Goal: Information Seeking & Learning: Learn about a topic

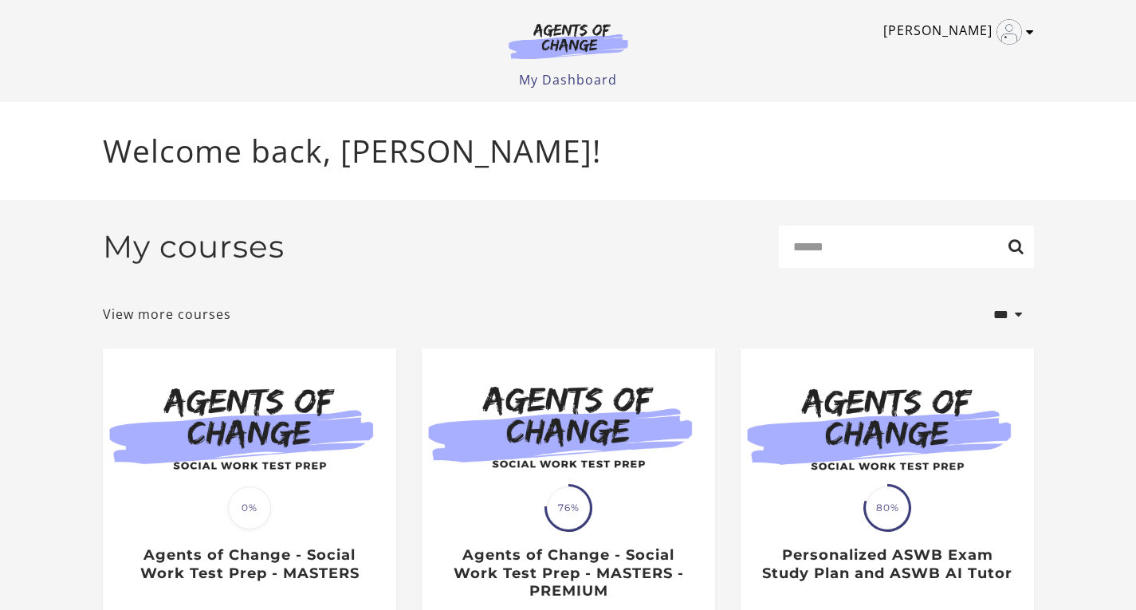
click at [1031, 34] on icon "Toggle menu" at bounding box center [1030, 32] width 8 height 13
click at [994, 63] on link "My Account" at bounding box center [968, 58] width 140 height 27
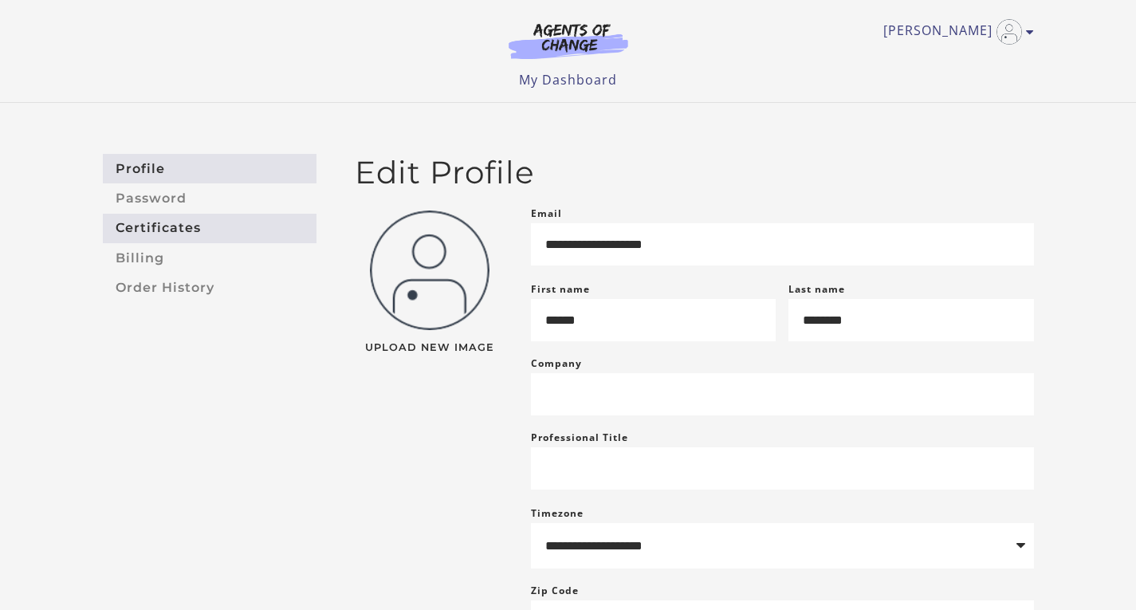
click at [154, 221] on link "Certificates" at bounding box center [210, 228] width 214 height 29
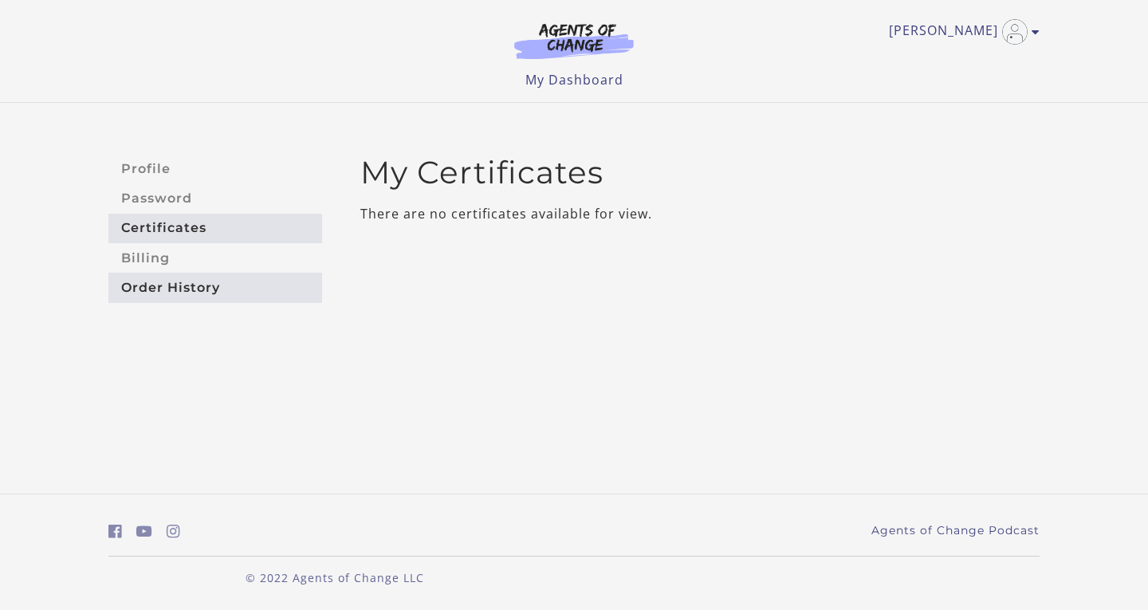
click at [155, 286] on link "Order History" at bounding box center [215, 287] width 214 height 29
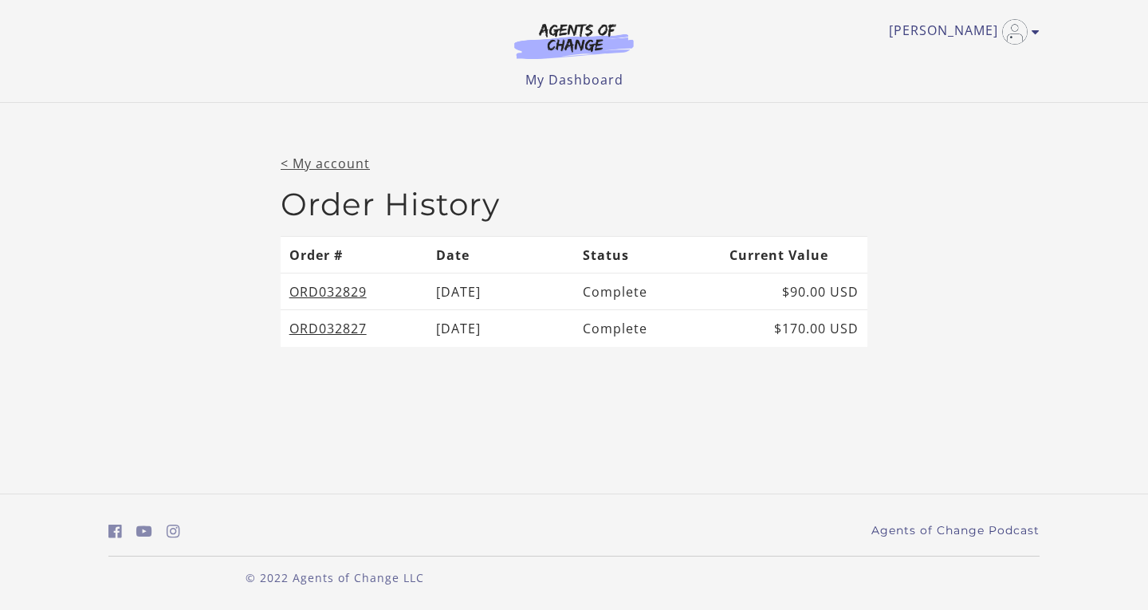
click at [344, 166] on link "< My account" at bounding box center [325, 164] width 89 height 18
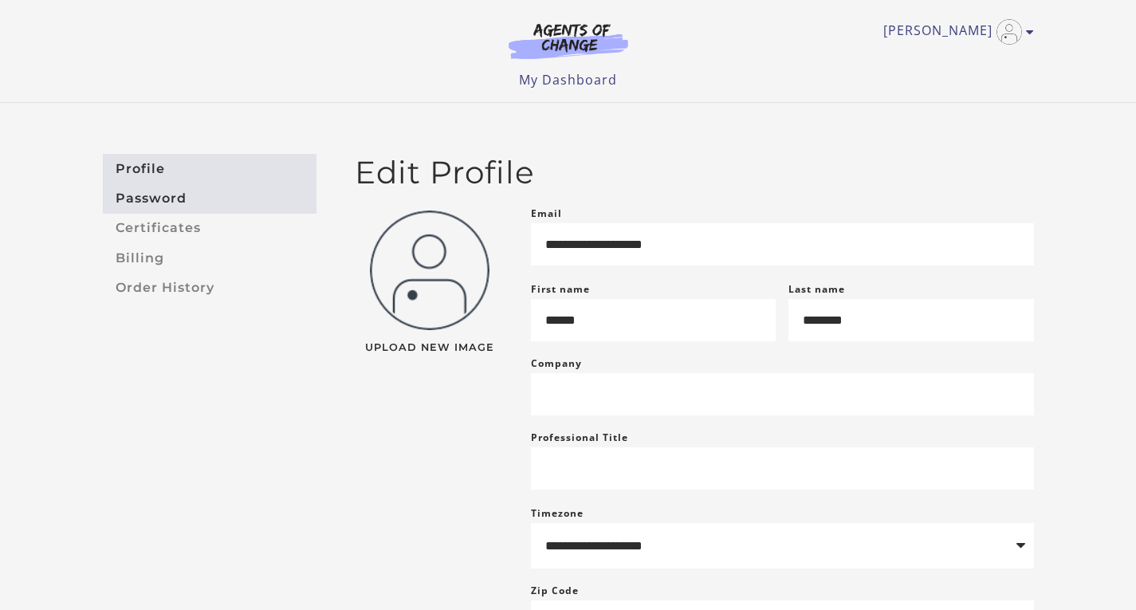
click at [203, 210] on link "Password" at bounding box center [210, 197] width 214 height 29
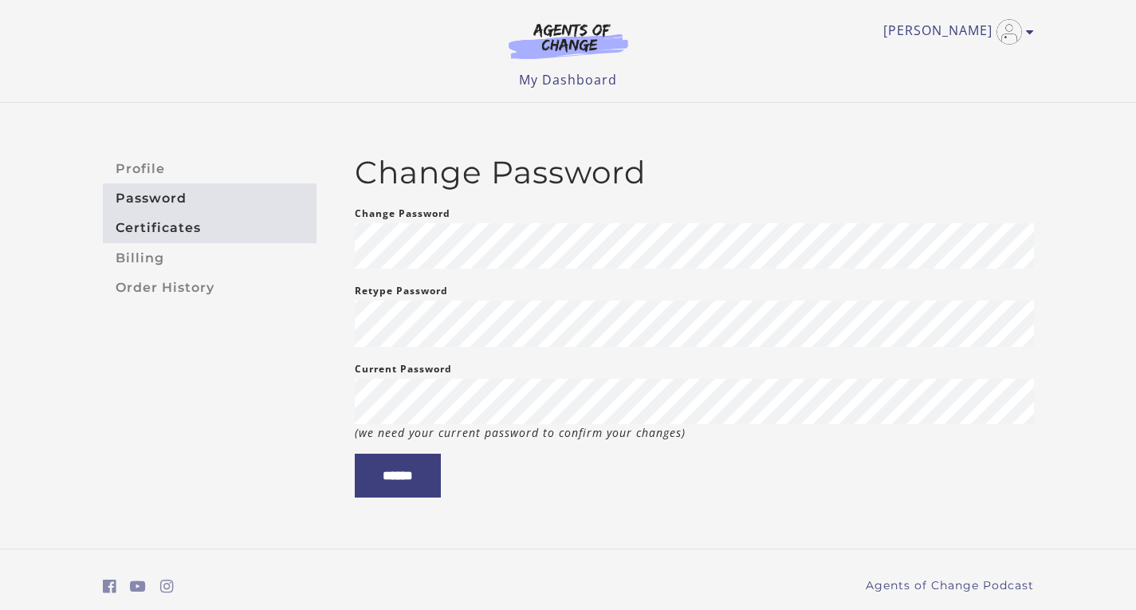
click at [192, 225] on link "Certificates" at bounding box center [210, 228] width 214 height 29
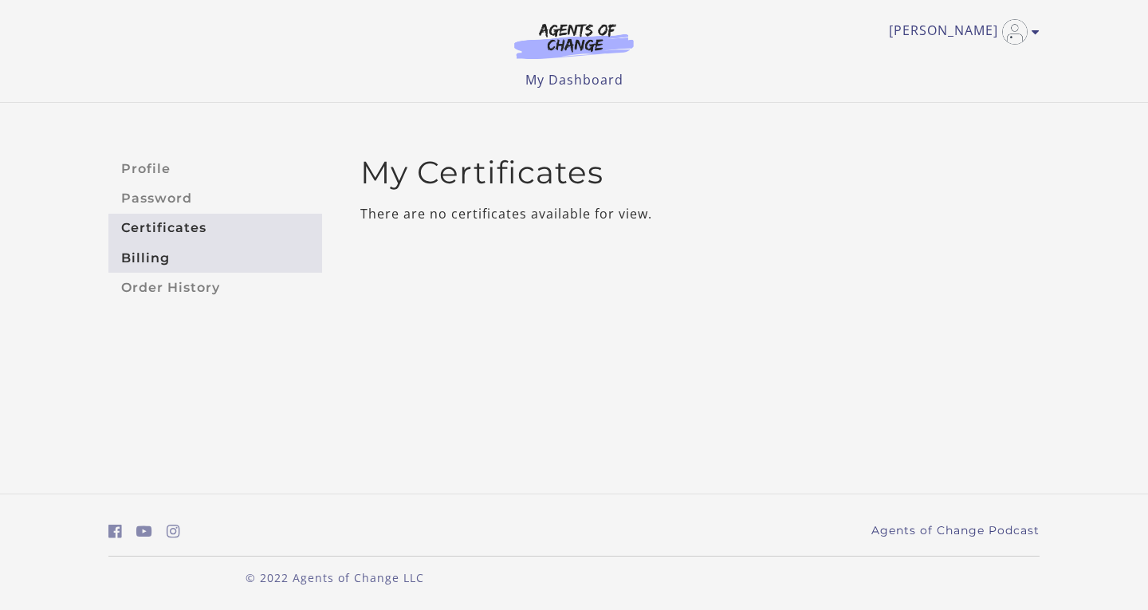
click at [162, 253] on link "Billing" at bounding box center [215, 257] width 214 height 29
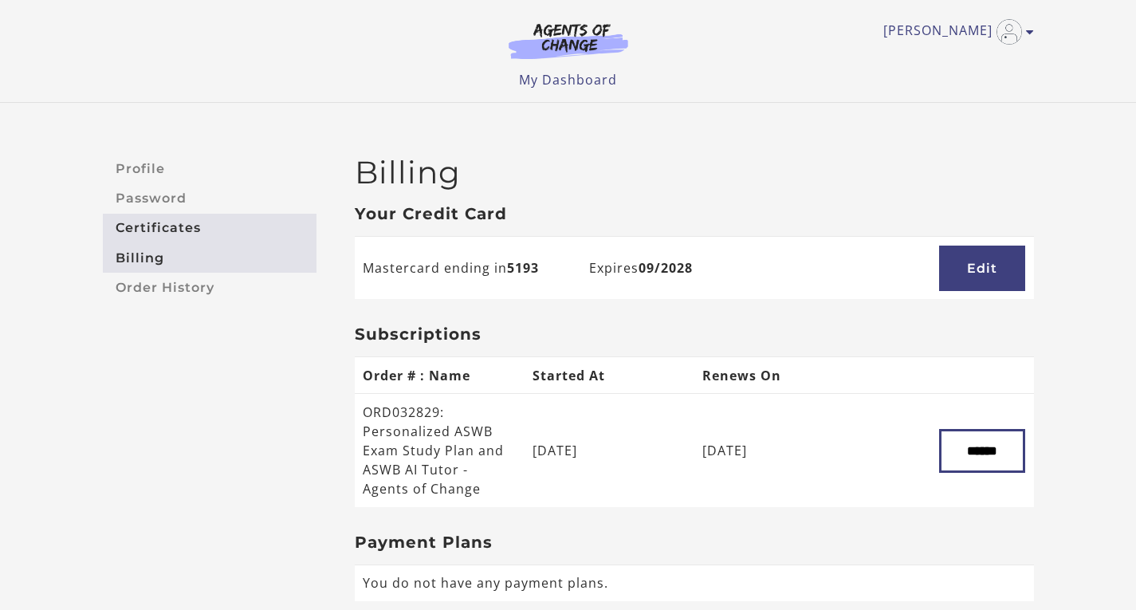
click at [169, 239] on link "Certificates" at bounding box center [210, 228] width 214 height 29
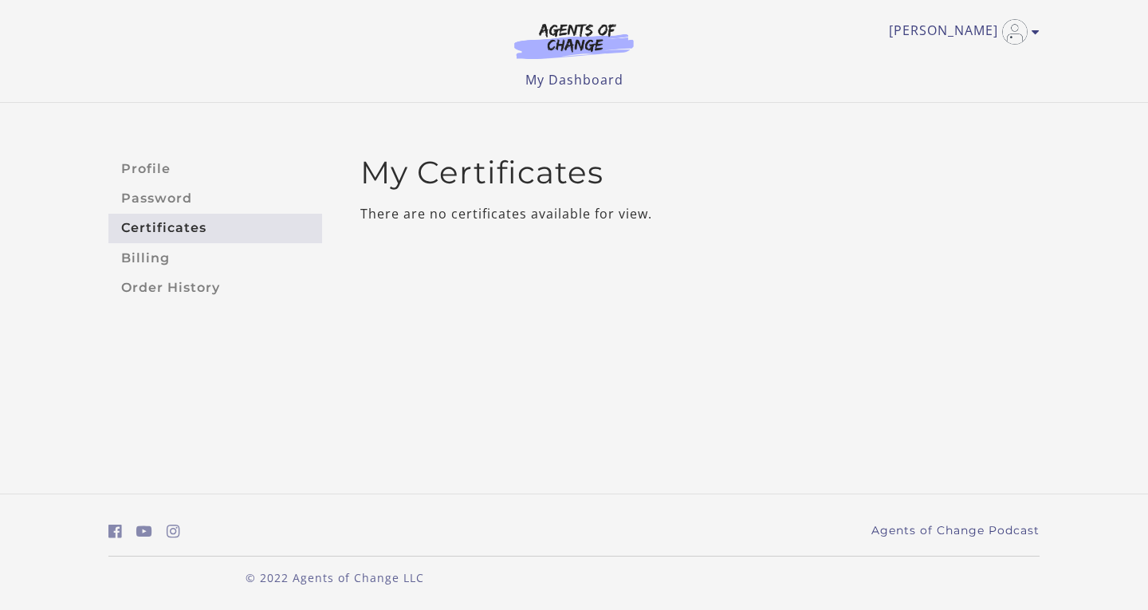
click at [171, 209] on link "Password" at bounding box center [215, 197] width 214 height 29
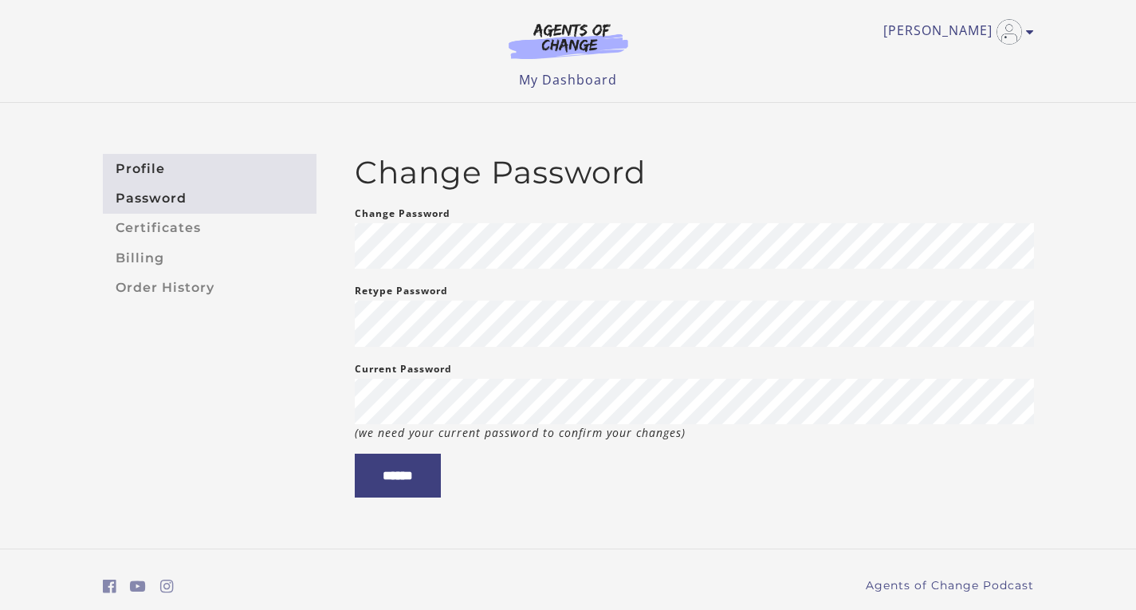
click at [167, 173] on link "Profile" at bounding box center [210, 168] width 214 height 29
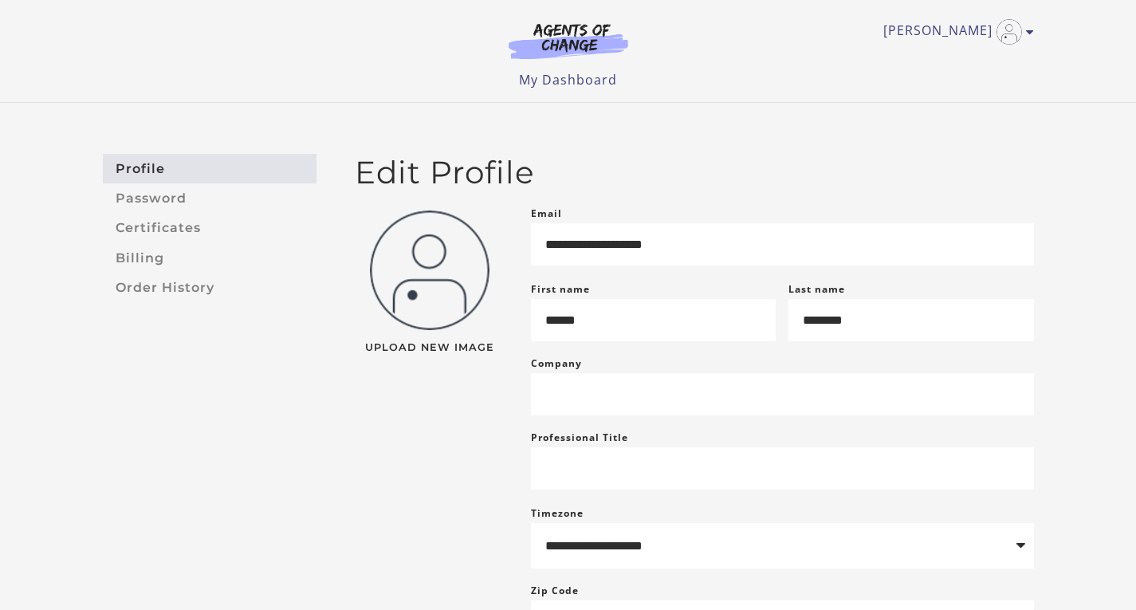
click at [599, 40] on img at bounding box center [568, 40] width 153 height 37
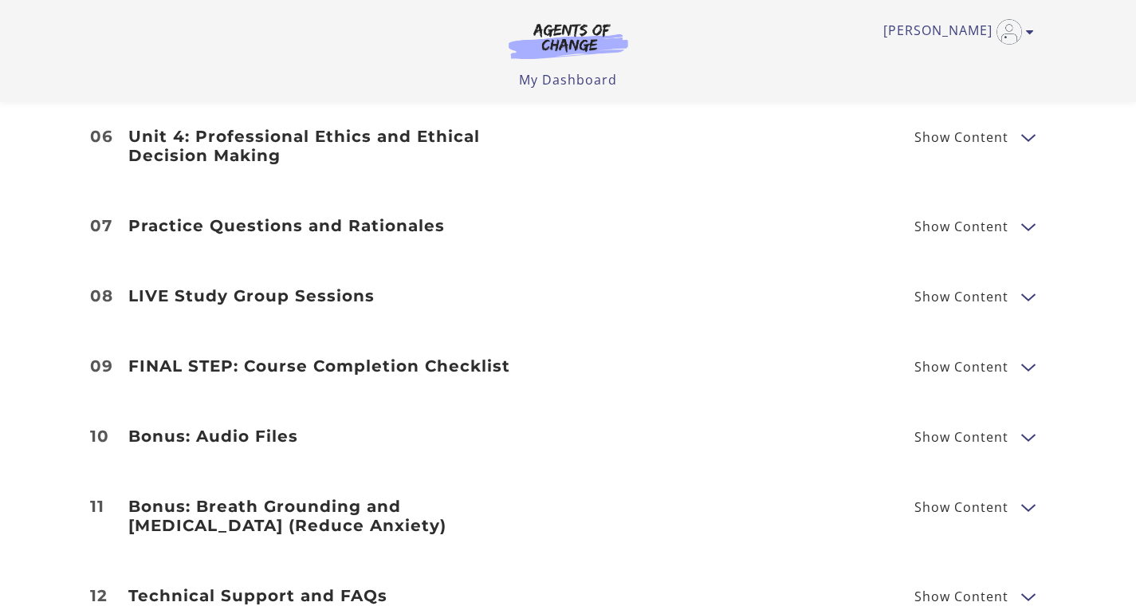
scroll to position [2392, 0]
click at [945, 363] on li "09 FINAL STEP: Course Completion Checklist Show Content Agents of Change Course…" at bounding box center [568, 365] width 1136 height 70
click at [1025, 285] on button "Show Content" at bounding box center [1027, 295] width 13 height 20
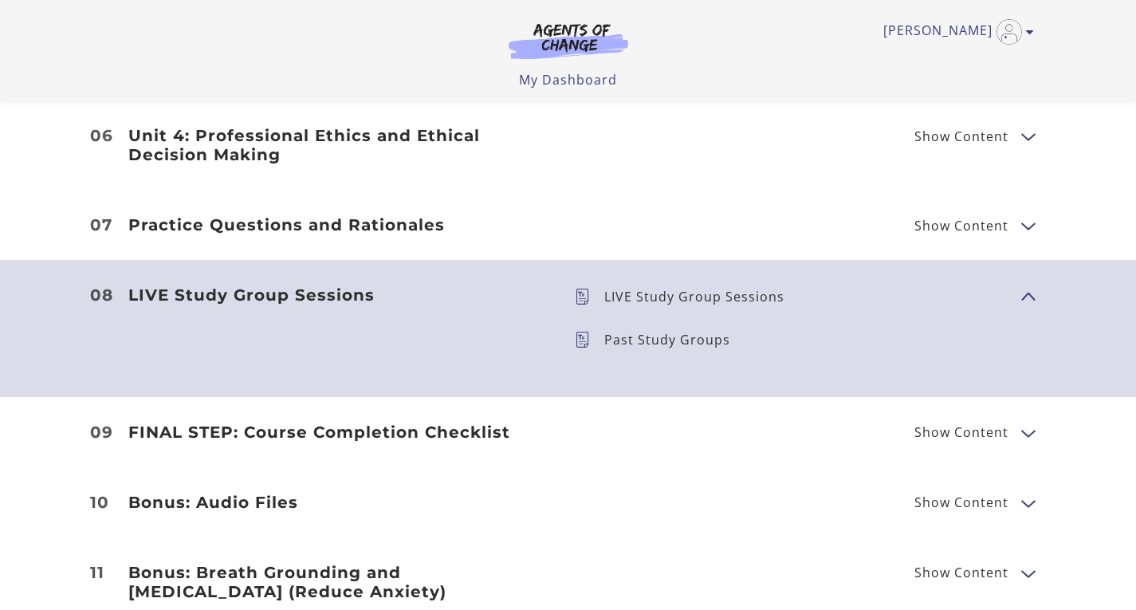
click at [1021, 278] on span "Show Content" at bounding box center [1021, 296] width 0 height 140
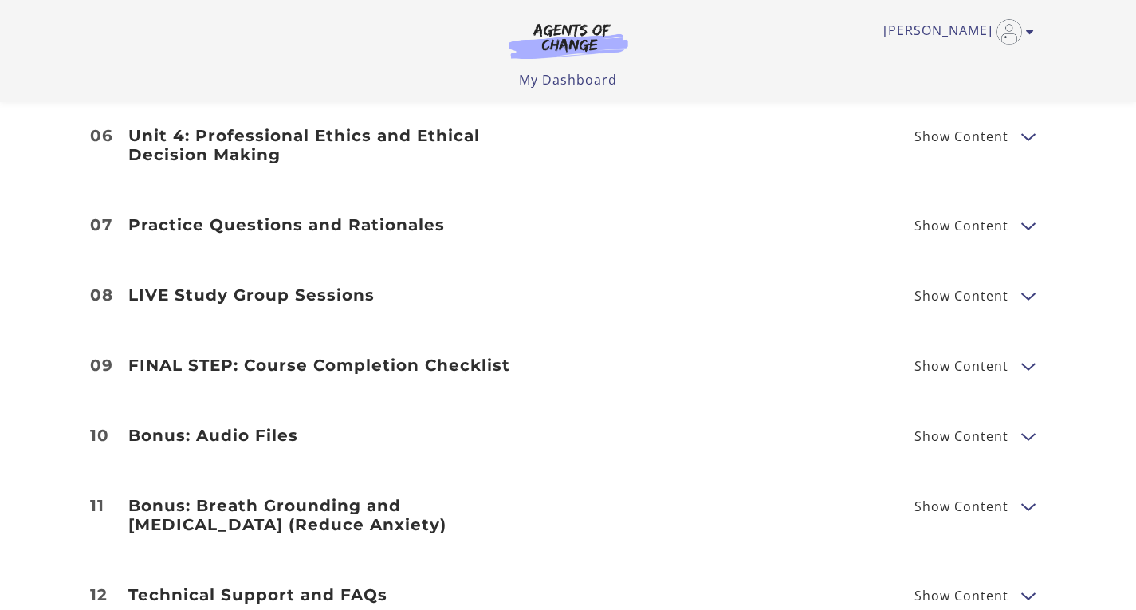
click at [1018, 215] on span "Show Content" at bounding box center [967, 225] width 107 height 20
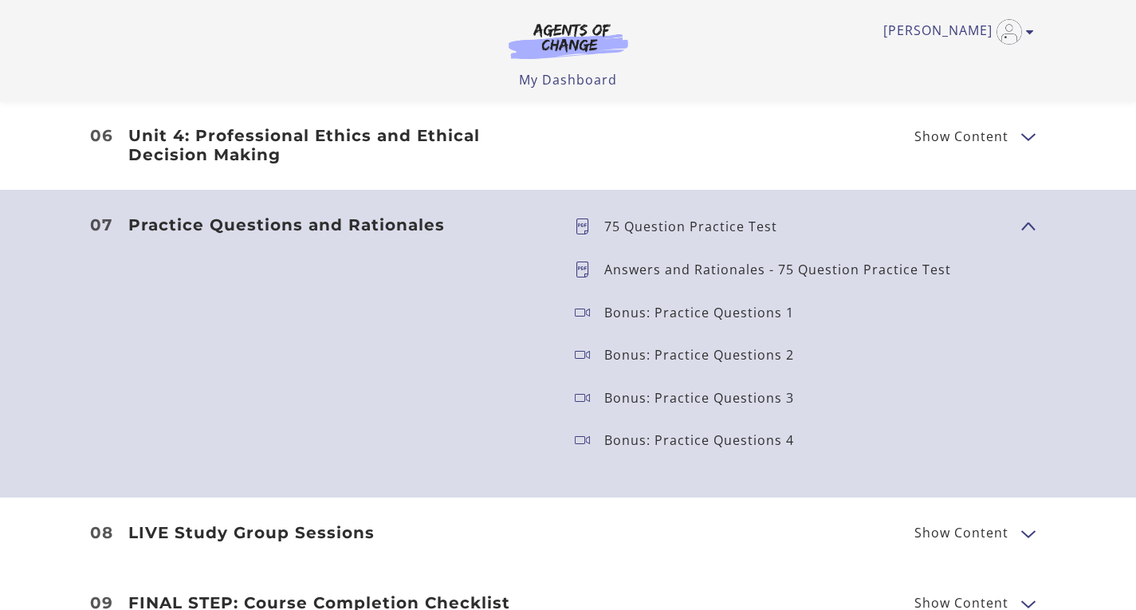
click at [1018, 215] on div "Practice Questions and Rationales Show Content 75 Question Practice Test Answer…" at bounding box center [568, 343] width 957 height 257
click at [1020, 126] on span "Show Content" at bounding box center [967, 136] width 107 height 20
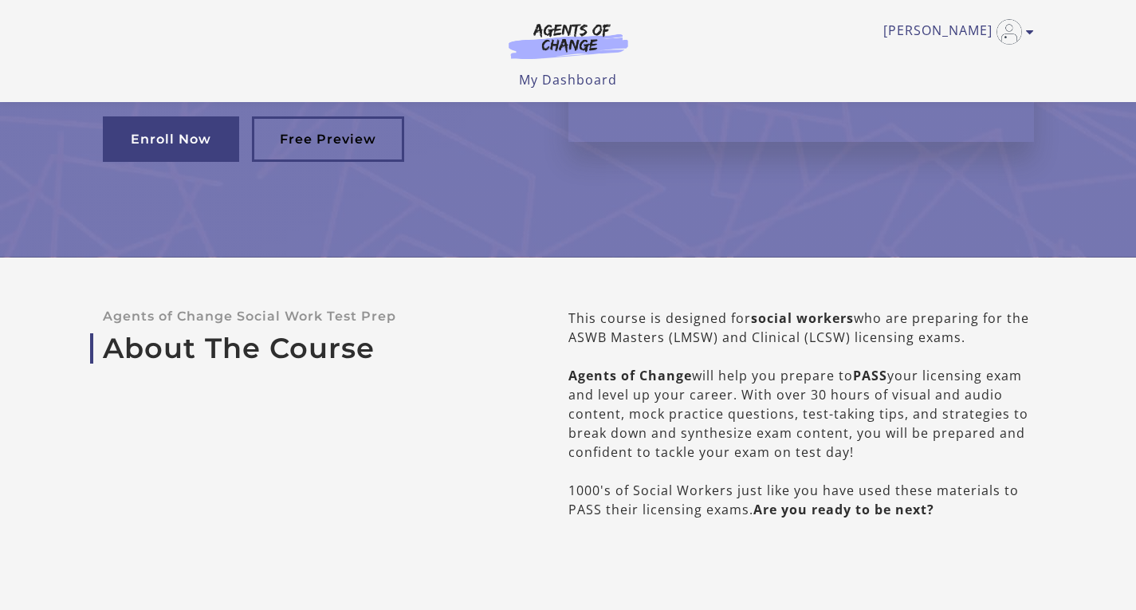
scroll to position [0, 0]
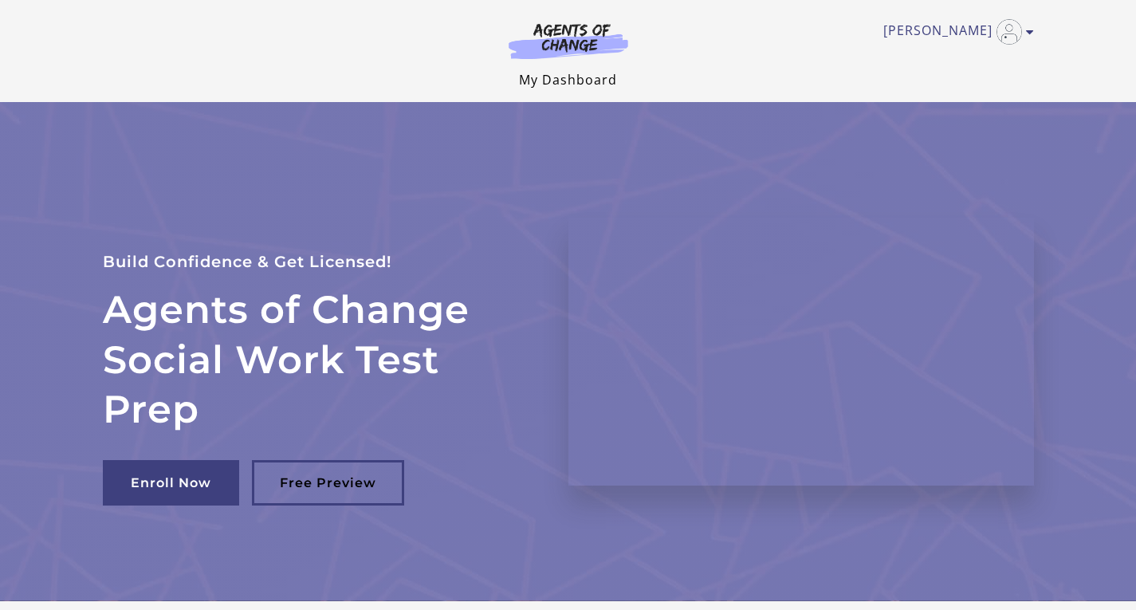
click at [553, 81] on link "My Dashboard" at bounding box center [568, 80] width 98 height 18
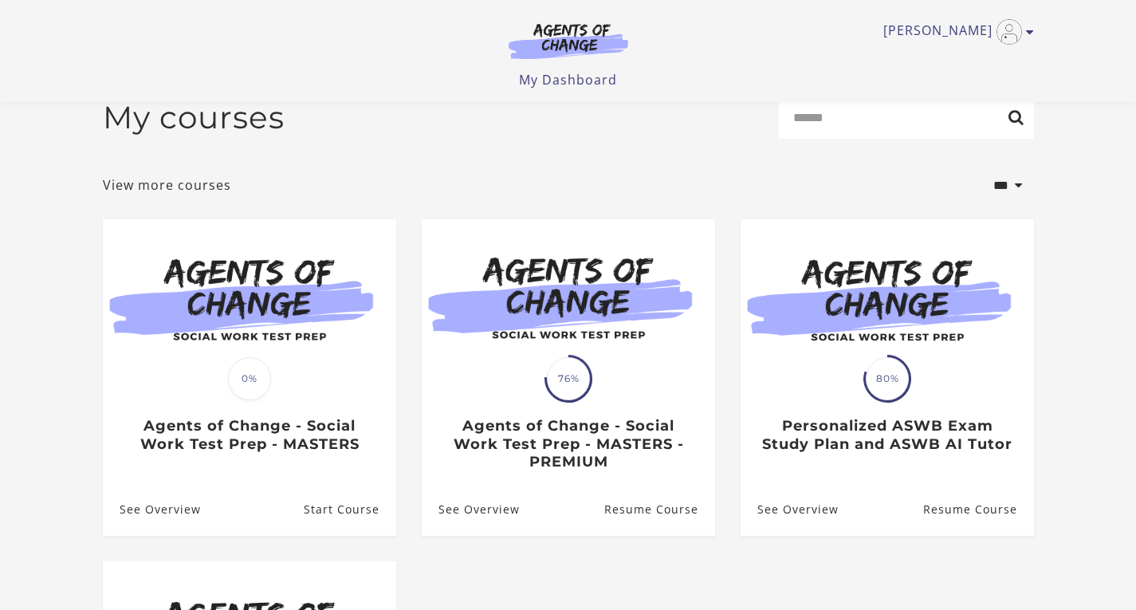
scroll to position [28, 0]
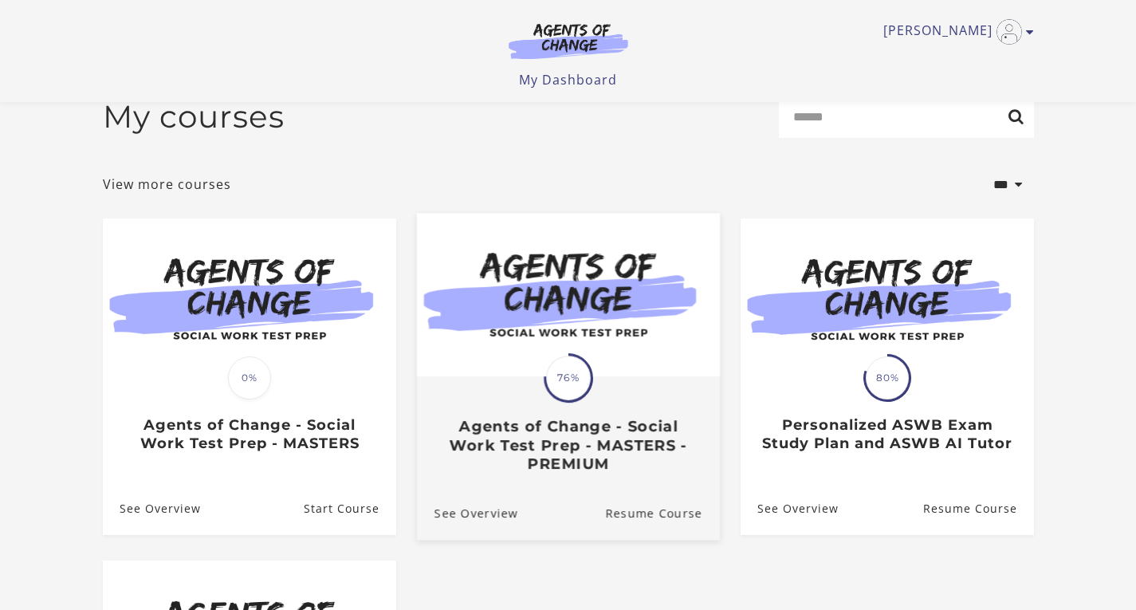
click at [675, 349] on img at bounding box center [567, 295] width 303 height 163
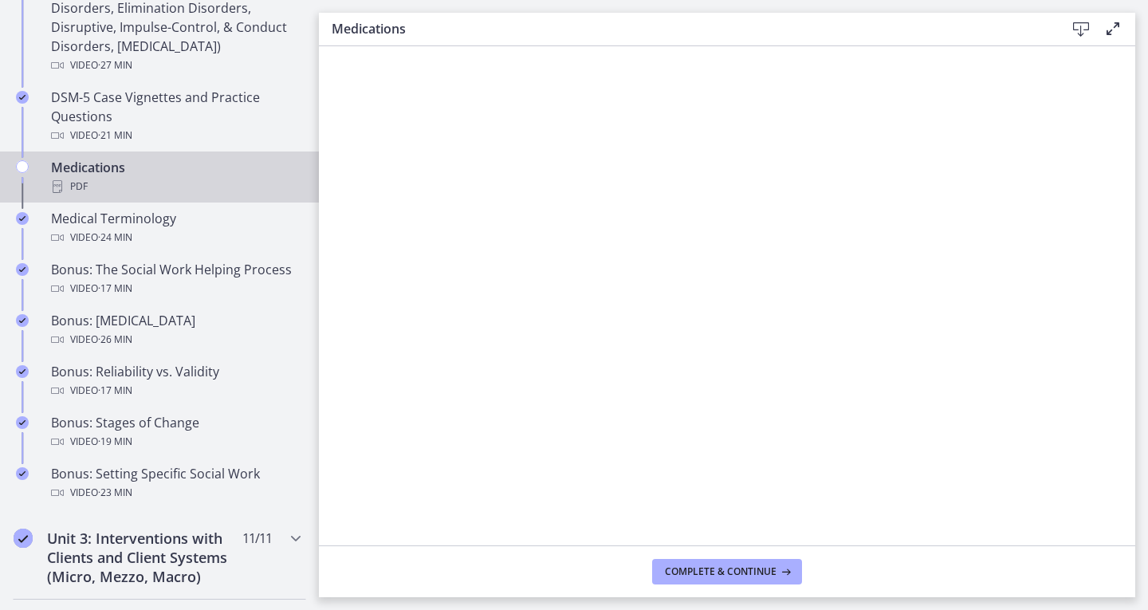
scroll to position [1758, 0]
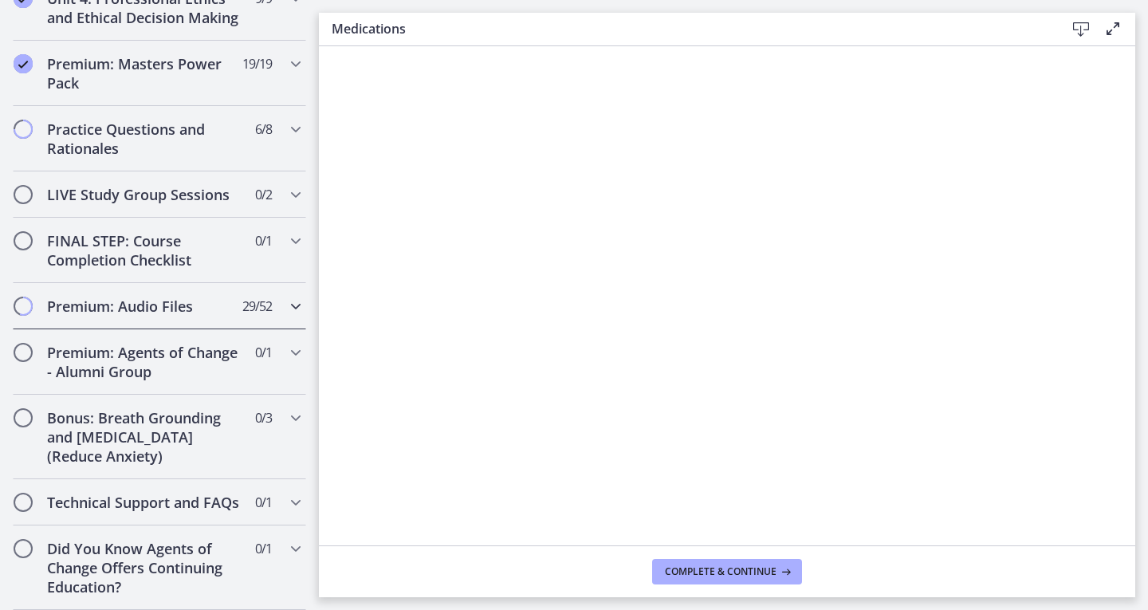
click at [142, 297] on h2 "Premium: Audio Files" at bounding box center [144, 306] width 194 height 19
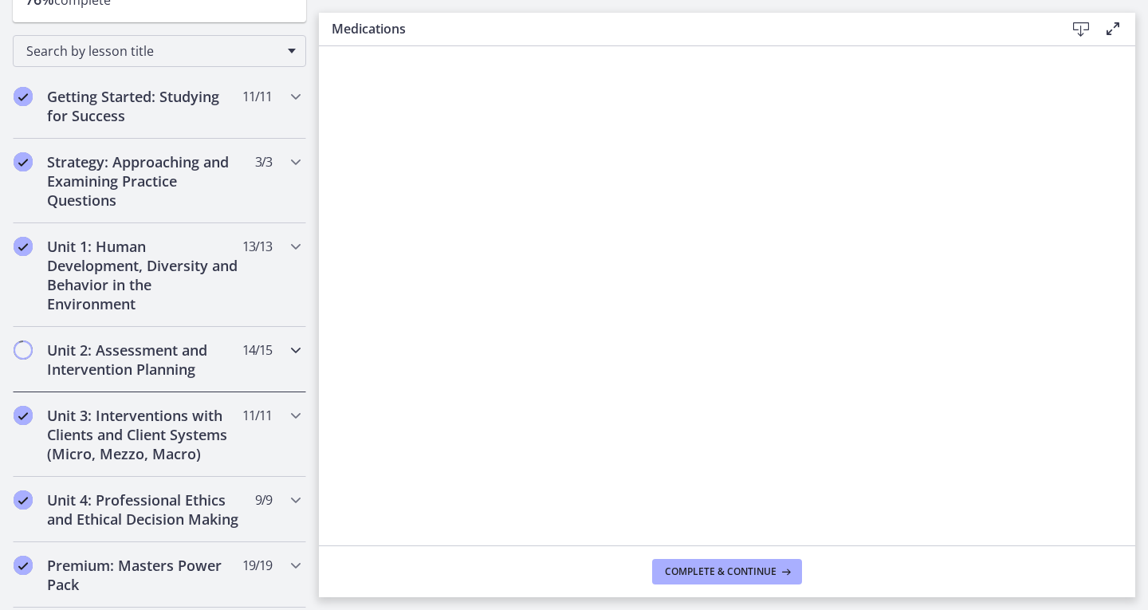
scroll to position [231, 0]
click at [159, 345] on h2 "Unit 2: Assessment and Intervention Planning" at bounding box center [144, 359] width 194 height 38
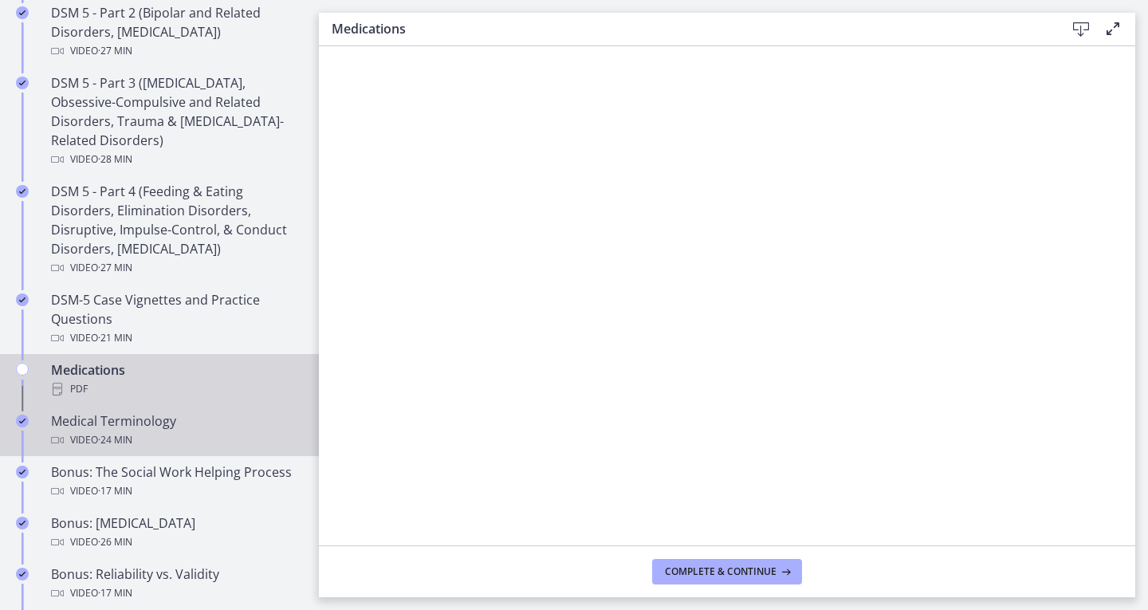
scroll to position [875, 0]
click at [131, 427] on div "Medical Terminology Video · 24 min" at bounding box center [175, 430] width 249 height 38
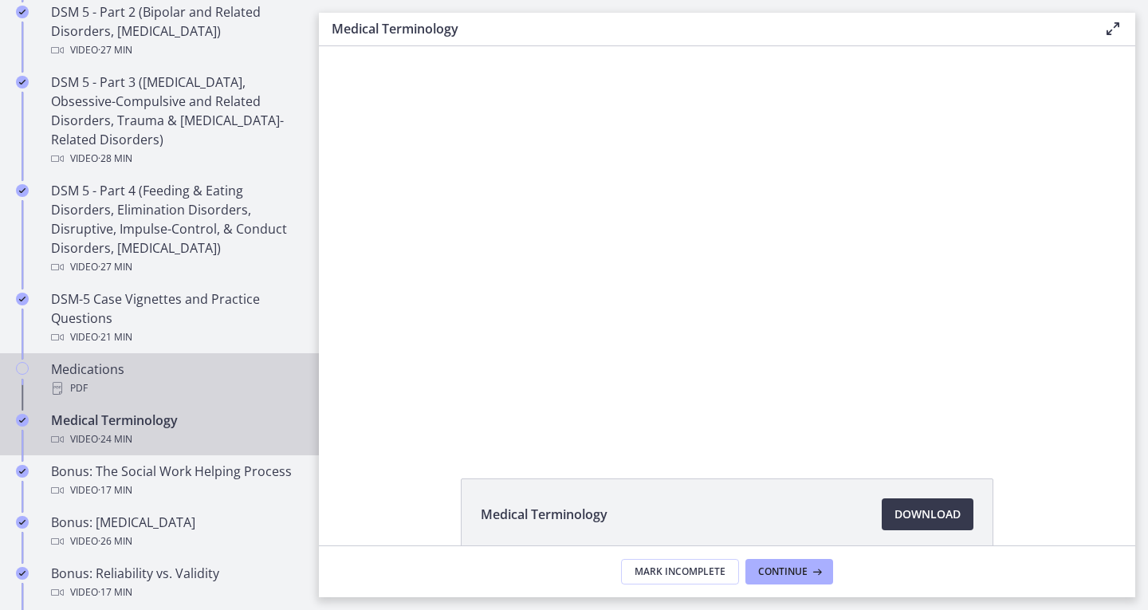
click at [146, 378] on div "Medications PDF" at bounding box center [175, 378] width 249 height 38
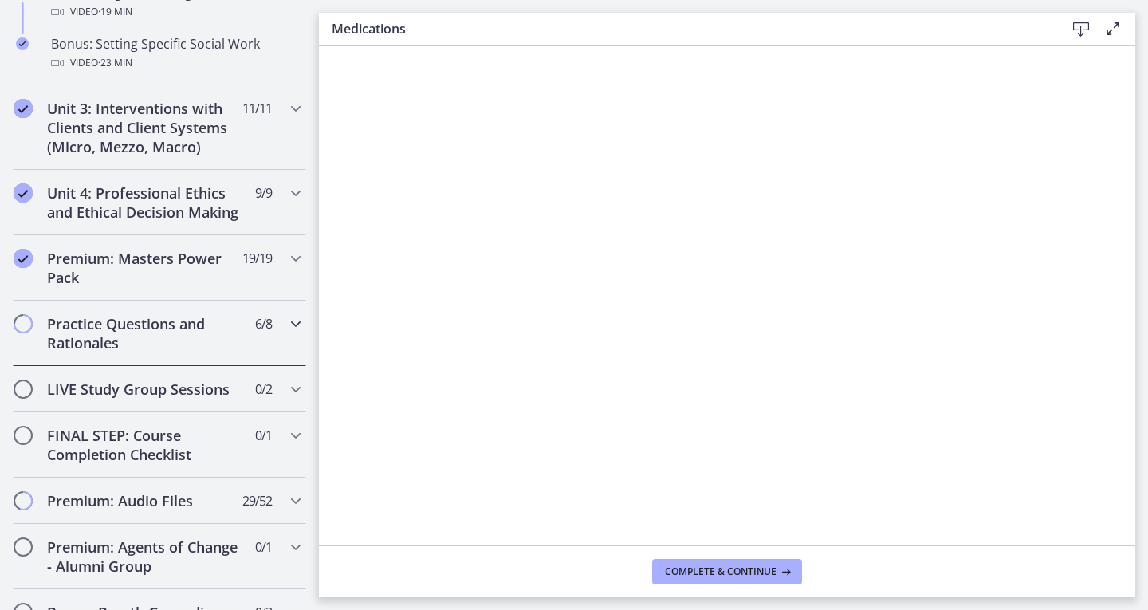
scroll to position [1508, 0]
click at [218, 285] on h2 "Premium: Masters Power Pack" at bounding box center [144, 266] width 194 height 38
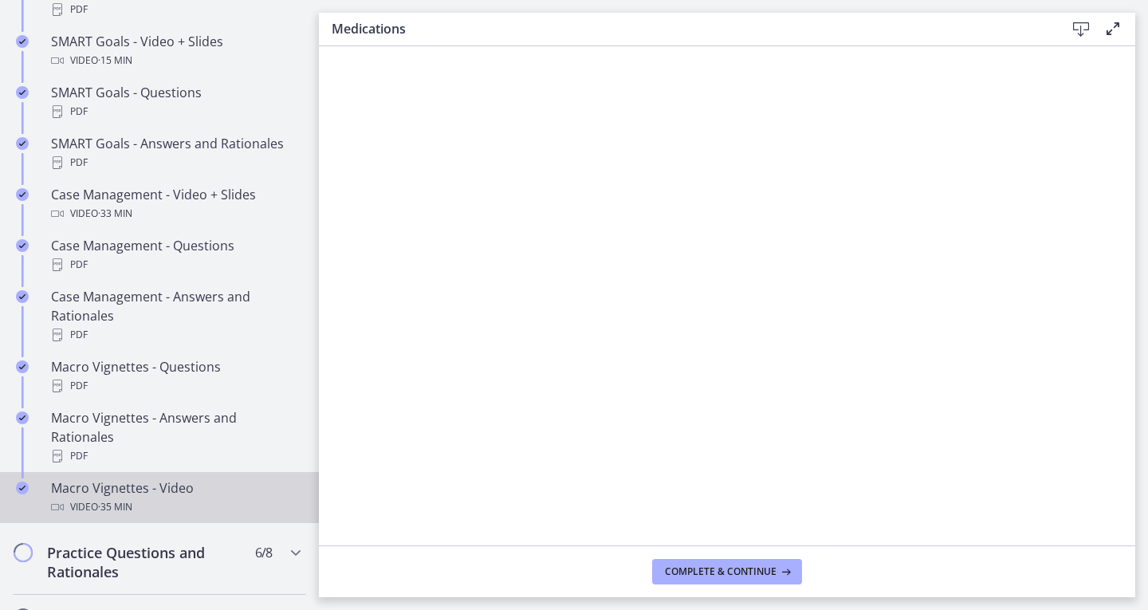
scroll to position [1385, 0]
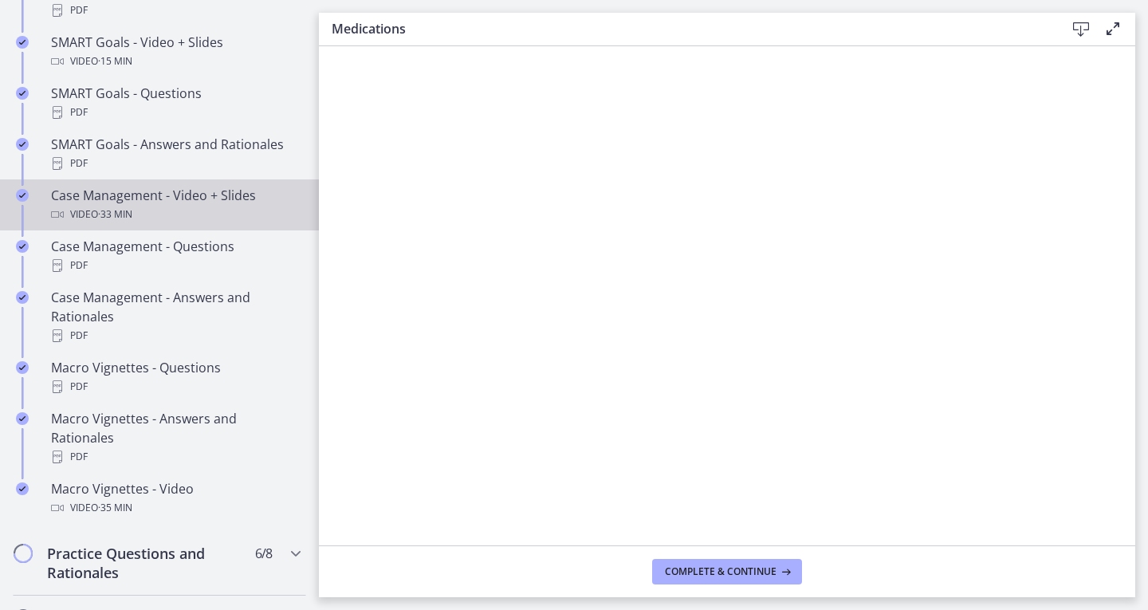
click at [207, 214] on div "Case Management - Video + Slides Video · 33 min" at bounding box center [175, 205] width 249 height 38
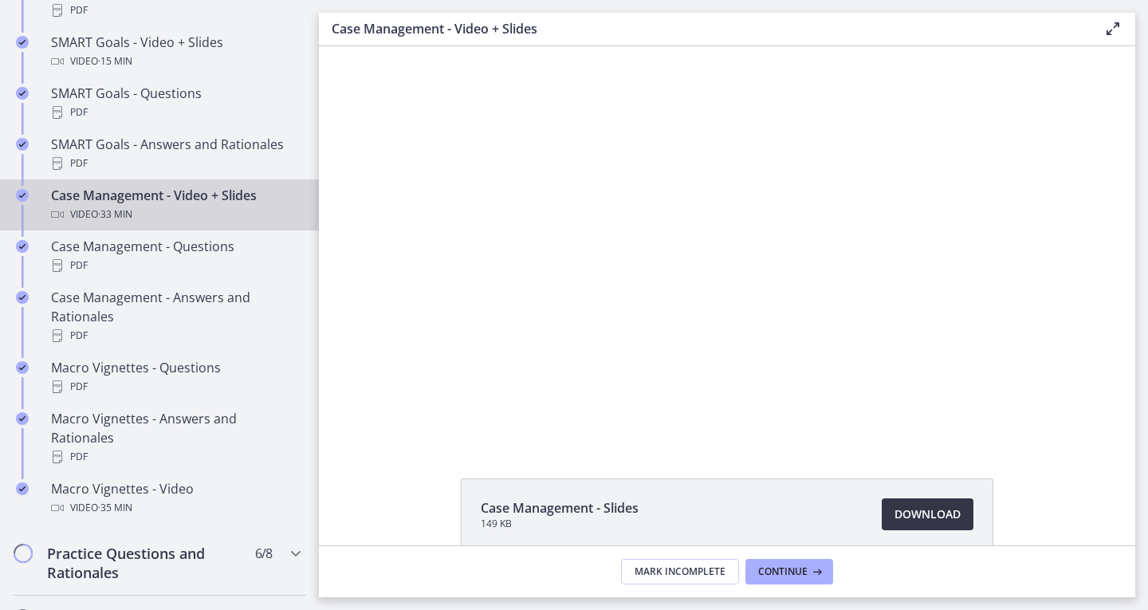
click at [904, 513] on span "Download Opens in a new window" at bounding box center [927, 514] width 66 height 19
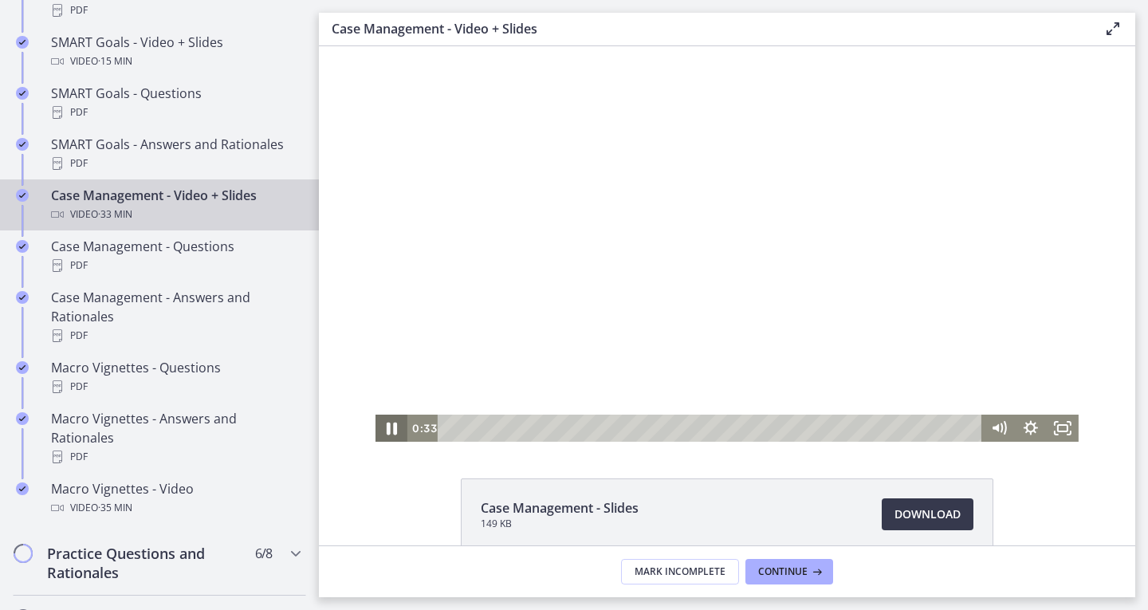
click at [385, 426] on icon "Pause" at bounding box center [391, 428] width 38 height 33
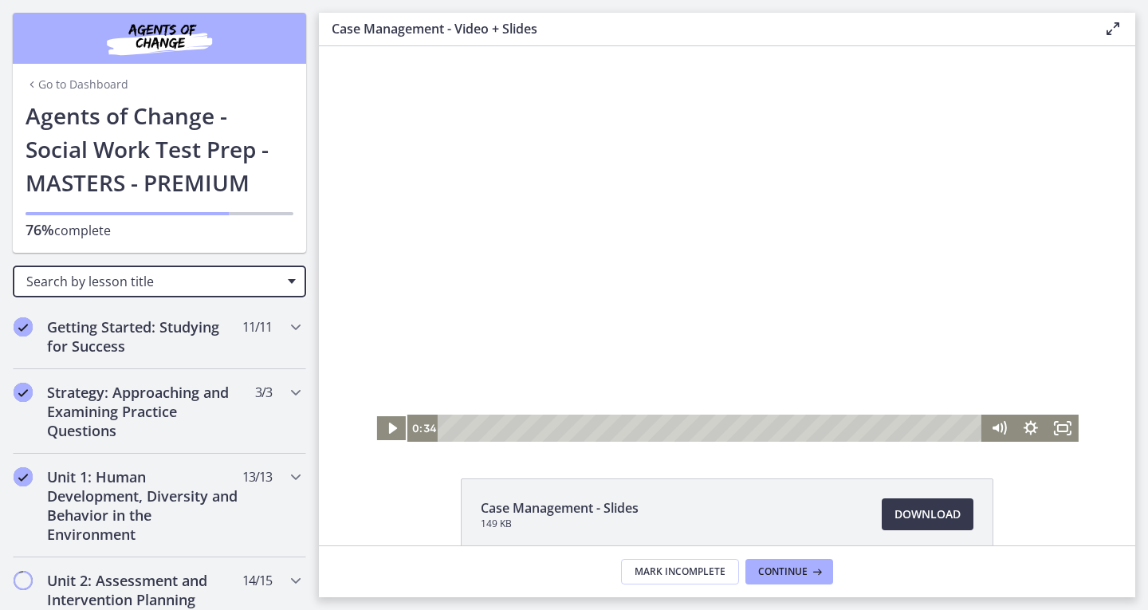
click at [175, 282] on span "Search by lesson title" at bounding box center [152, 282] width 253 height 18
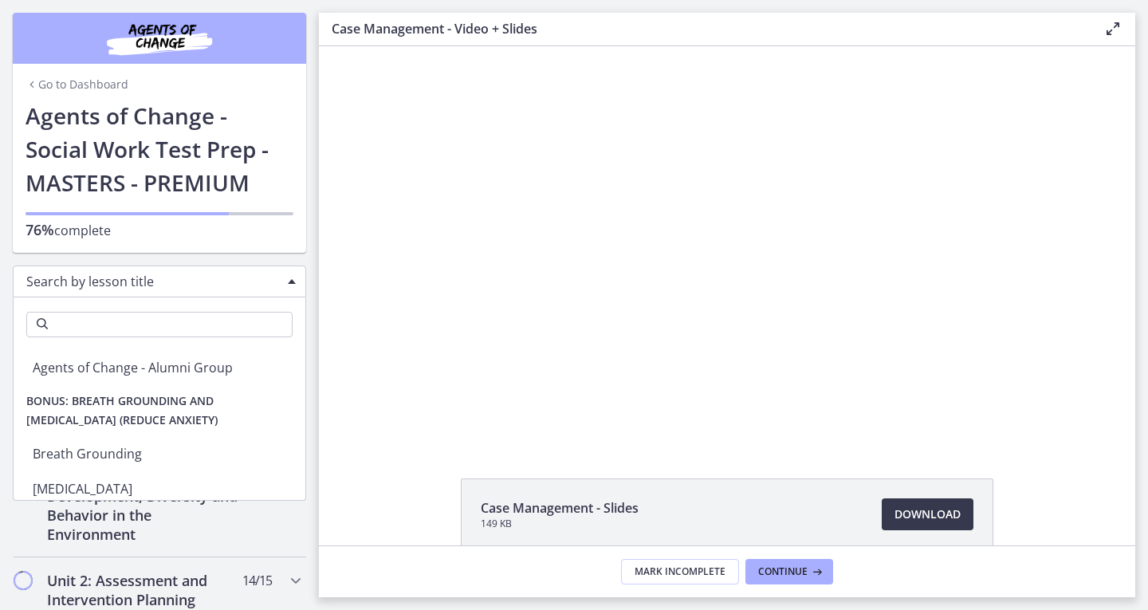
scroll to position [6632, 0]
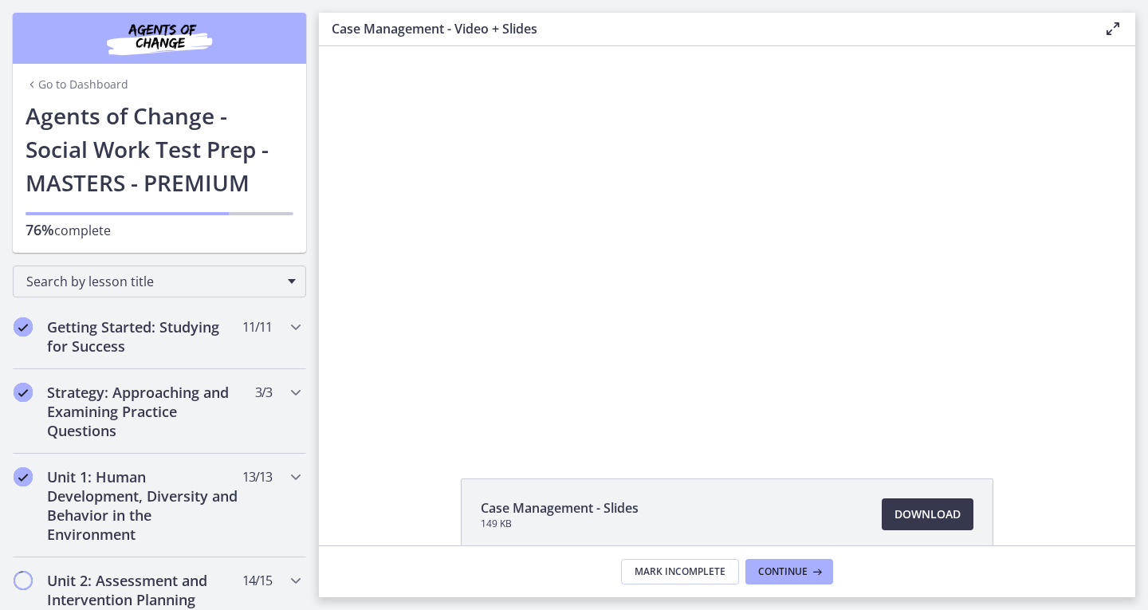
click at [304, 293] on div "Search by lesson title" at bounding box center [159, 278] width 319 height 51
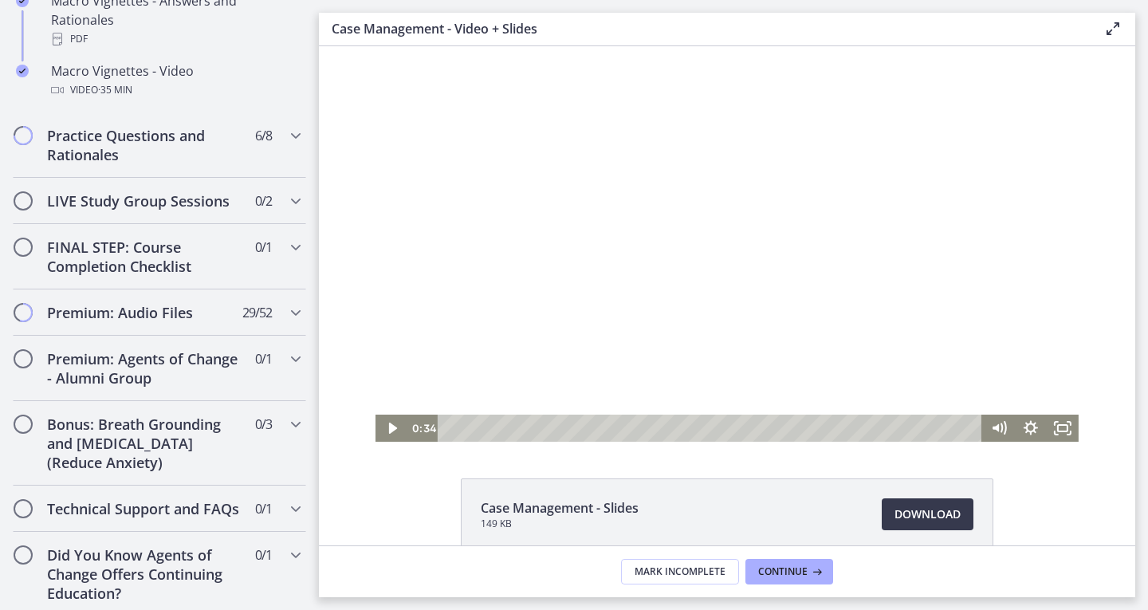
scroll to position [20, 0]
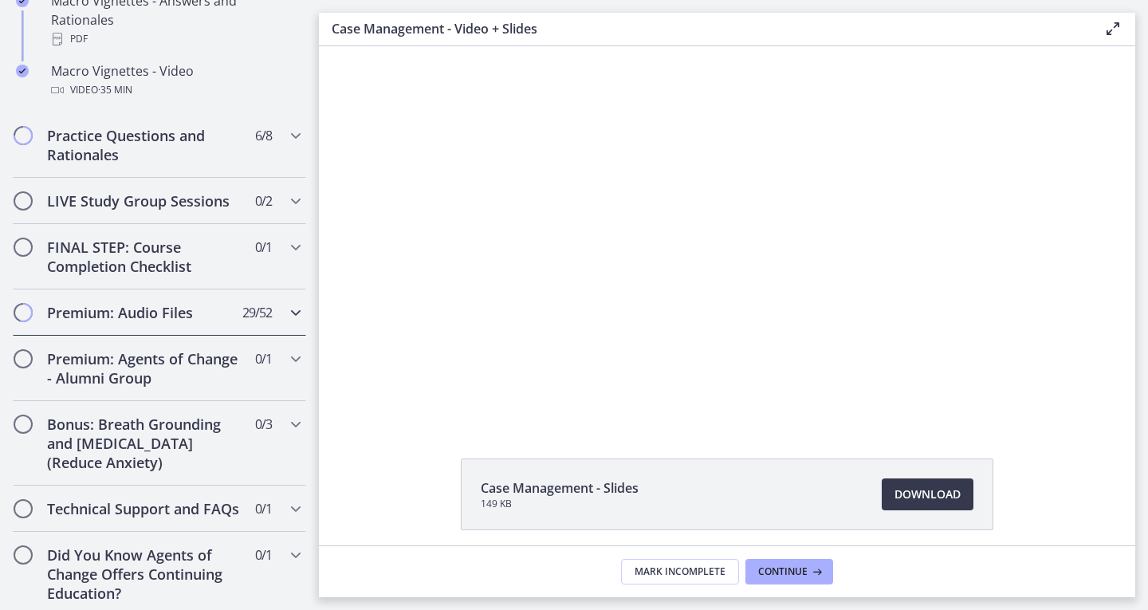
click at [188, 322] on h2 "Premium: Audio Files" at bounding box center [144, 312] width 194 height 19
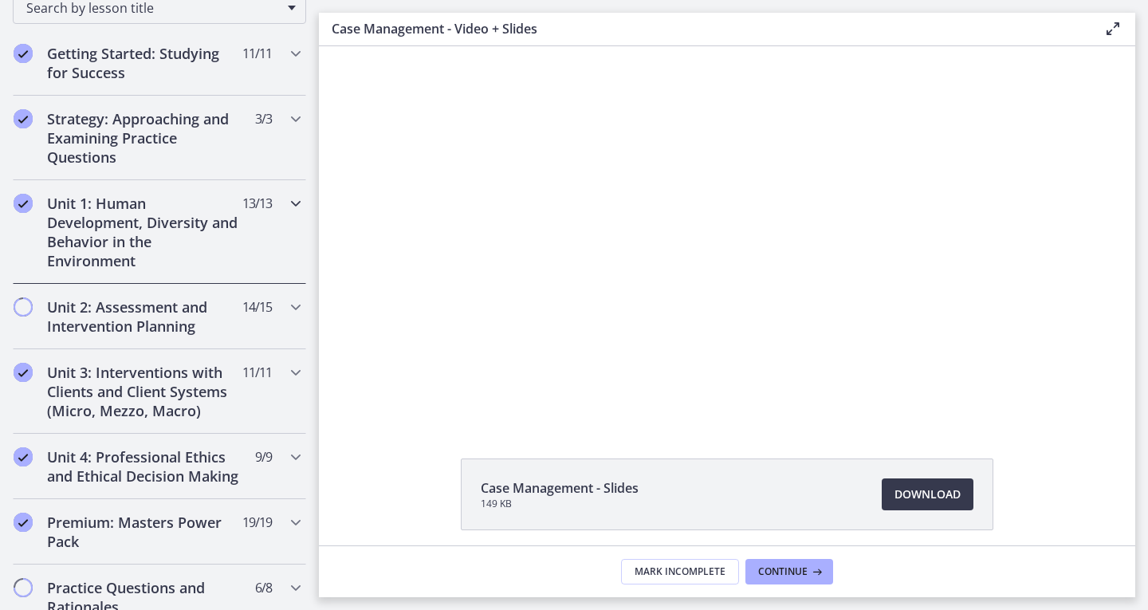
scroll to position [277, 0]
